Goal: Task Accomplishment & Management: Complete application form

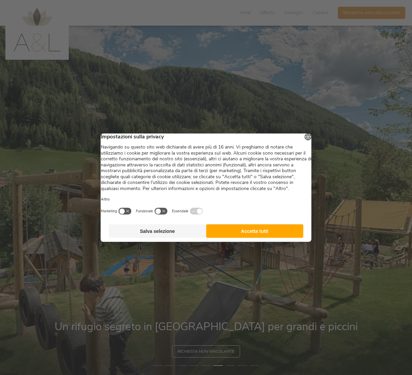
click at [273, 238] on button "Accetta tutti" at bounding box center [255, 231] width 98 height 14
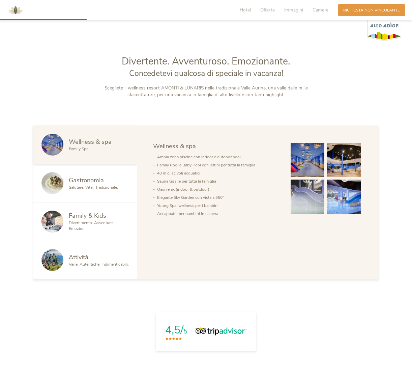
scroll to position [376, 0]
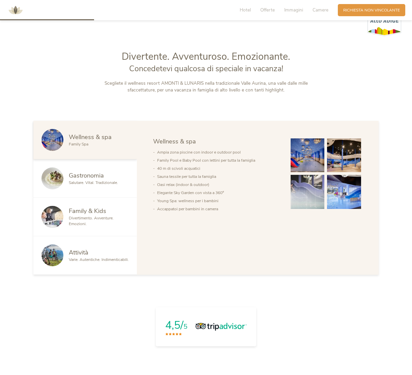
click at [94, 177] on span "Gastronomia" at bounding box center [86, 175] width 35 height 8
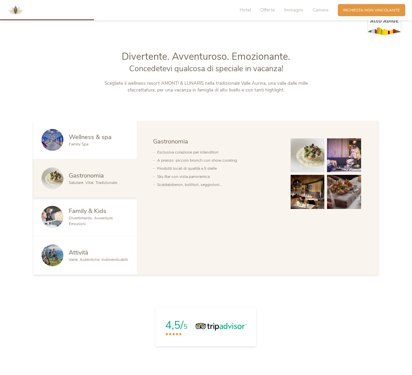
click at [91, 212] on span "Family & Kids" at bounding box center [87, 211] width 37 height 8
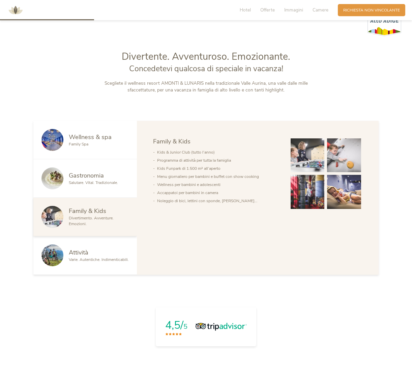
click at [91, 253] on div "Attività" at bounding box center [99, 252] width 60 height 9
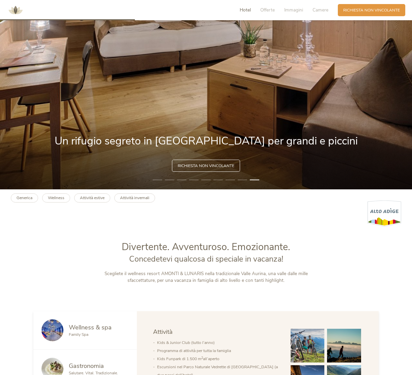
scroll to position [0, 0]
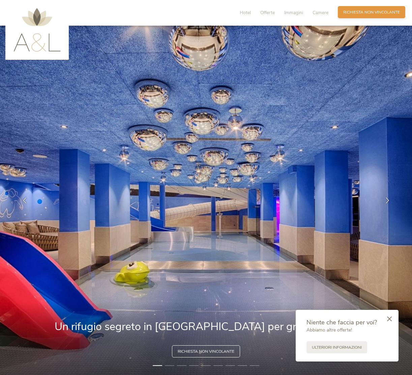
click at [354, 12] on span "Richiesta non vincolante" at bounding box center [372, 12] width 57 height 6
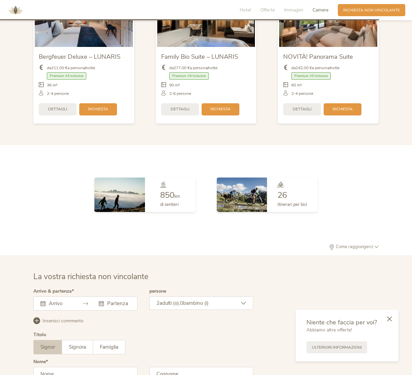
scroll to position [1647, 0]
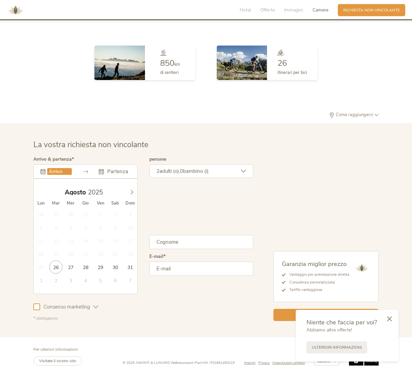
click at [62, 168] on input "text" at bounding box center [59, 171] width 25 height 7
click at [133, 191] on icon at bounding box center [132, 192] width 5 height 5
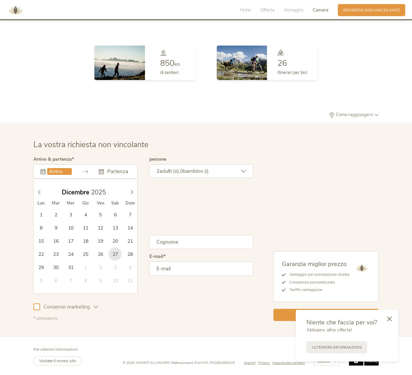
type input "27.12.2025"
type input "2026"
click at [131, 192] on icon at bounding box center [132, 192] width 5 height 5
type input "03.01.2026"
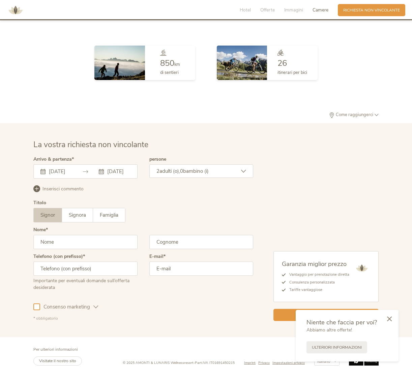
scroll to position [0, 5]
click at [214, 171] on div "2 adulti (o), 0 bambino (i)" at bounding box center [202, 171] width 104 height 14
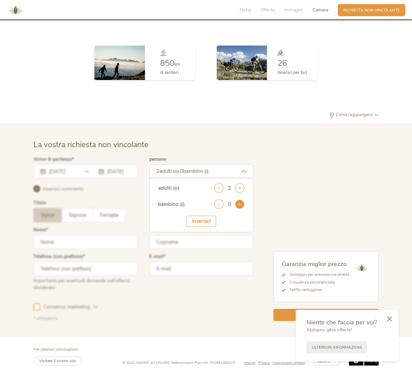
click at [239, 204] on icon at bounding box center [239, 203] width 9 height 9
click at [225, 221] on select "seleziona 0 1 2 3 4 5 6 7 8 9 10 11 12 13 14 15 16 17" at bounding box center [227, 222] width 33 height 11
select select "6"
click at [200, 241] on div "Inserisci" at bounding box center [202, 242] width 30 height 11
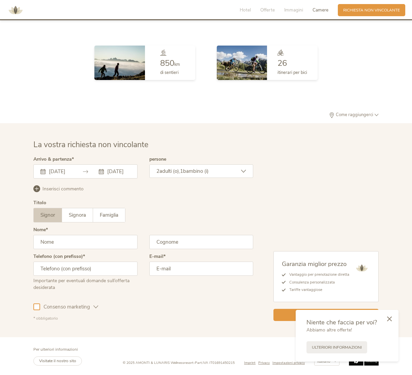
click at [70, 240] on input "text" at bounding box center [85, 242] width 104 height 14
type input "Corrado"
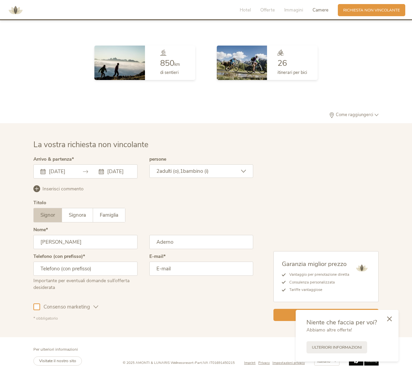
type input "Aderno"
click at [43, 266] on input "*393388698816" at bounding box center [85, 269] width 104 height 14
type input "+393388698816"
click at [209, 272] on input "email" at bounding box center [202, 269] width 104 height 14
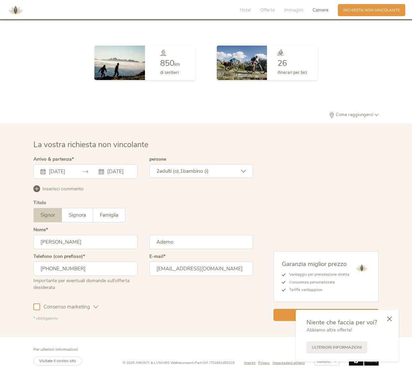
type input "corade72@yahoo.it"
click at [90, 308] on span "Consenso marketing" at bounding box center [66, 306] width 53 height 7
click at [104, 308] on div "Consenso marketing Consenso profilazione" at bounding box center [143, 306] width 220 height 20
click at [389, 319] on icon at bounding box center [389, 318] width 5 height 5
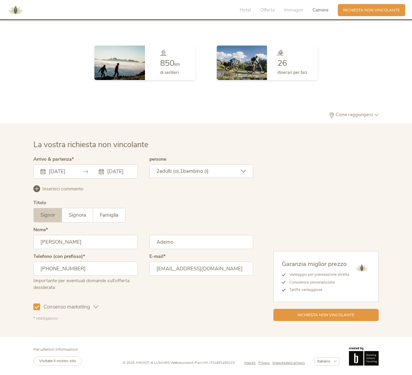
click at [219, 172] on div "2 adulti (o), 1 bambino (i)" at bounding box center [202, 171] width 104 height 14
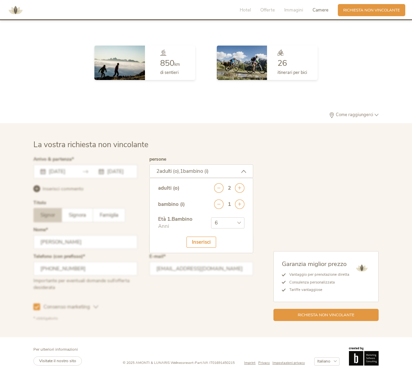
click at [207, 242] on div "Inserisci" at bounding box center [202, 242] width 30 height 11
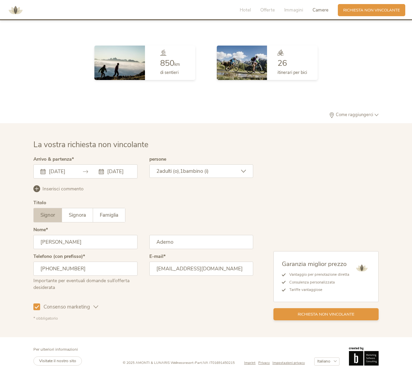
click at [319, 314] on span "Richiesta non vincolante" at bounding box center [326, 315] width 57 height 6
